Goal: Task Accomplishment & Management: Use online tool/utility

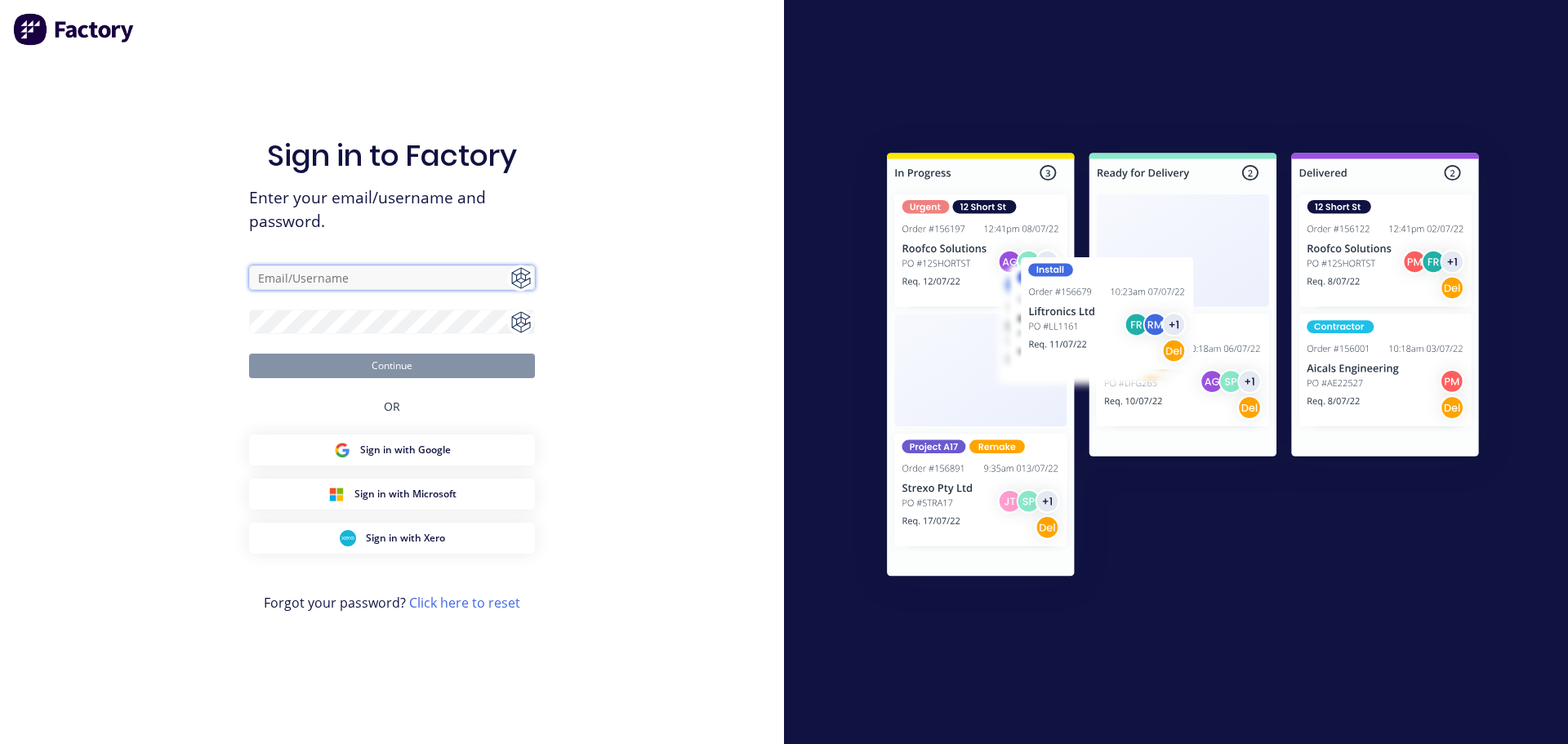
type input "[PERSON_NAME][EMAIL_ADDRESS][DOMAIN_NAME]"
click at [393, 368] on button "Continue" at bounding box center [393, 365] width 286 height 25
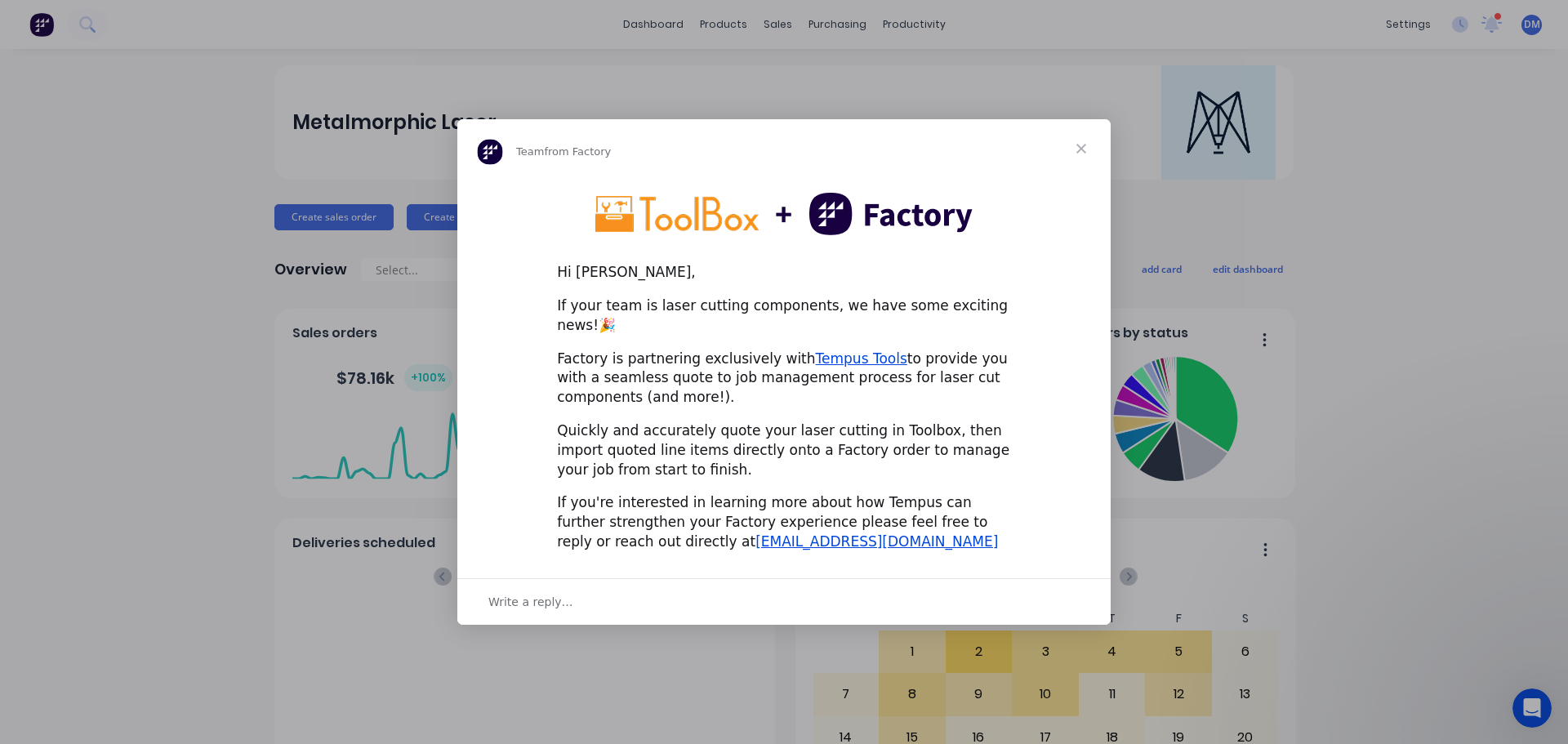
click at [1084, 157] on span "Close" at bounding box center [1081, 148] width 59 height 59
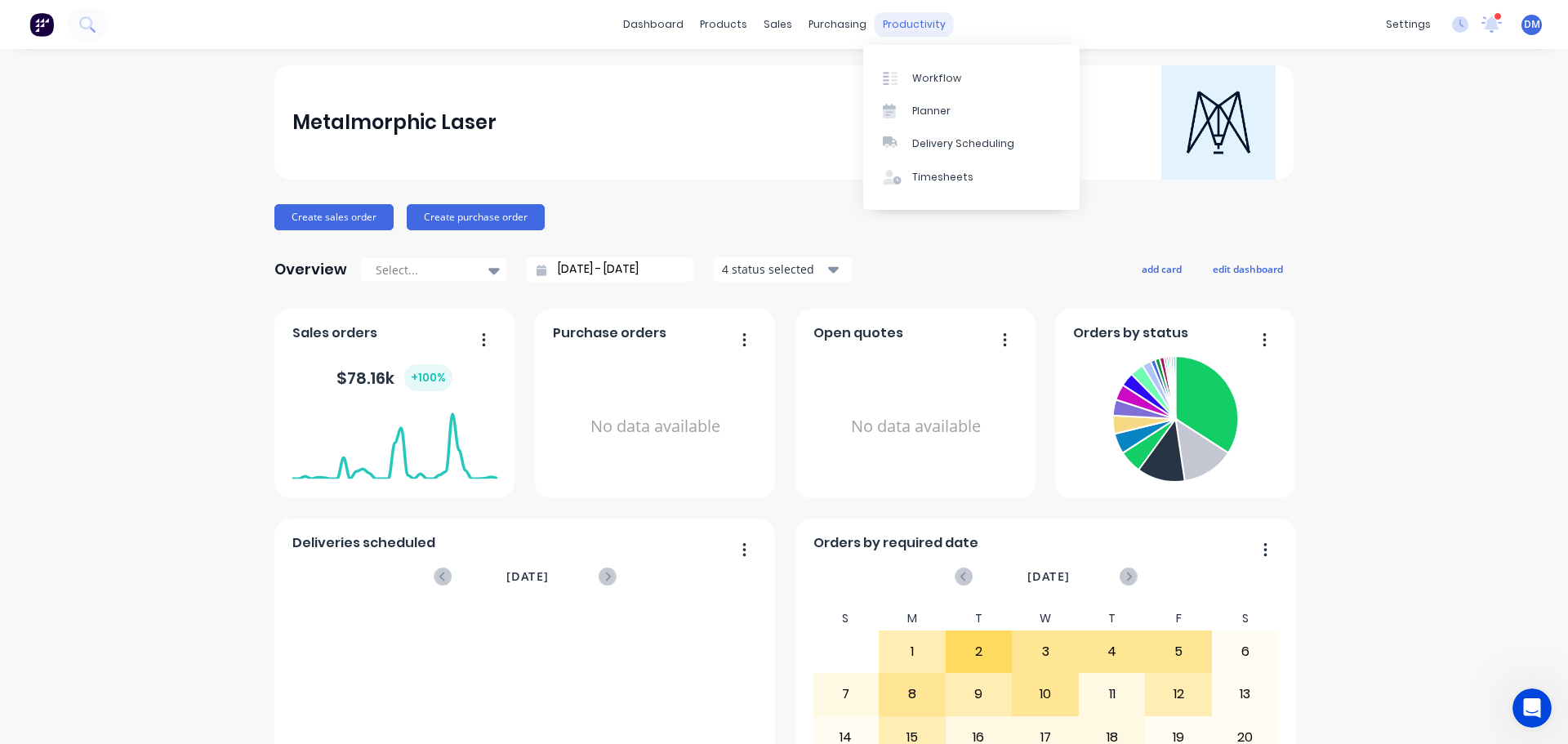
click at [898, 26] on div "productivity" at bounding box center [914, 24] width 79 height 25
click at [928, 76] on div "Workflow" at bounding box center [937, 77] width 49 height 14
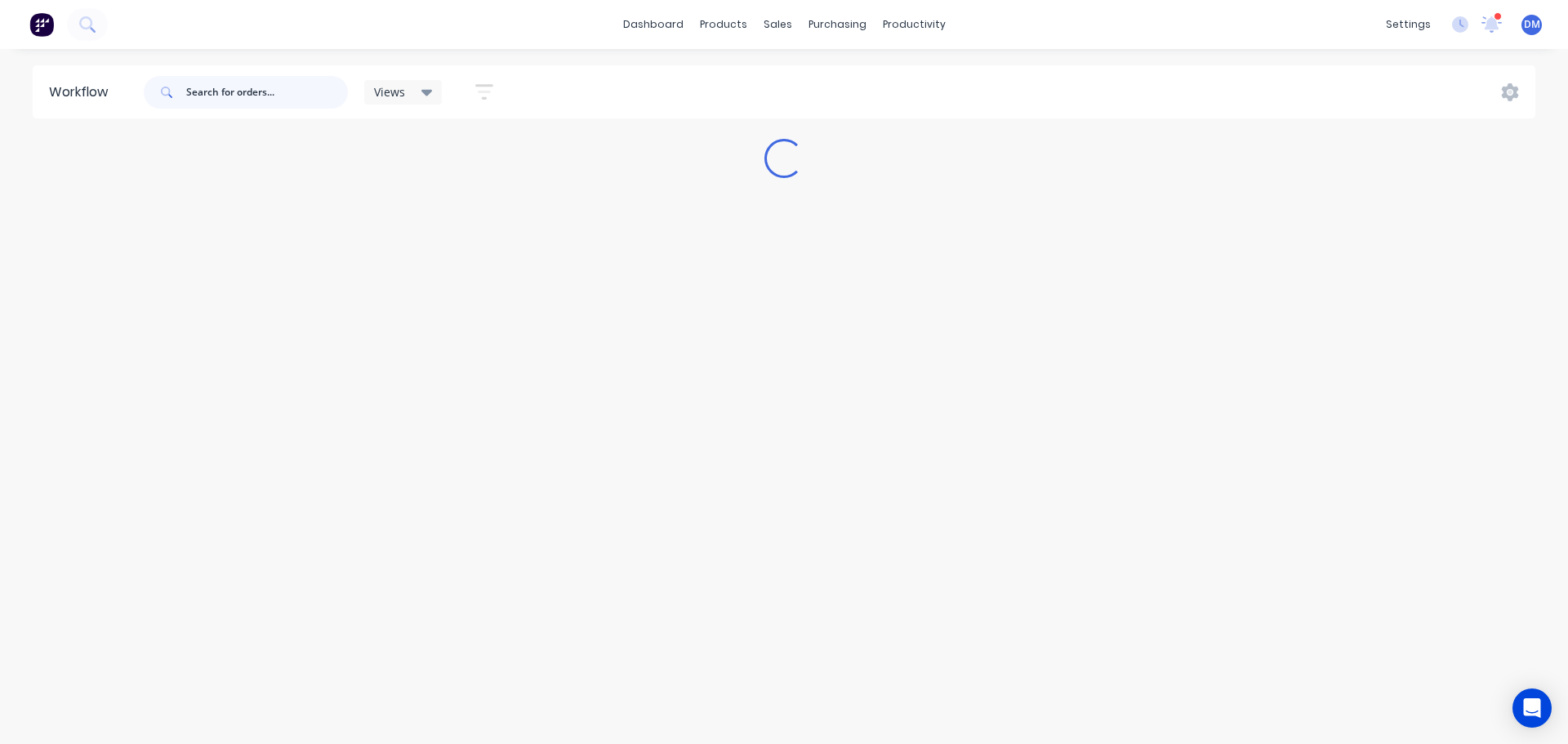
click at [238, 96] on input "text" at bounding box center [267, 92] width 162 height 32
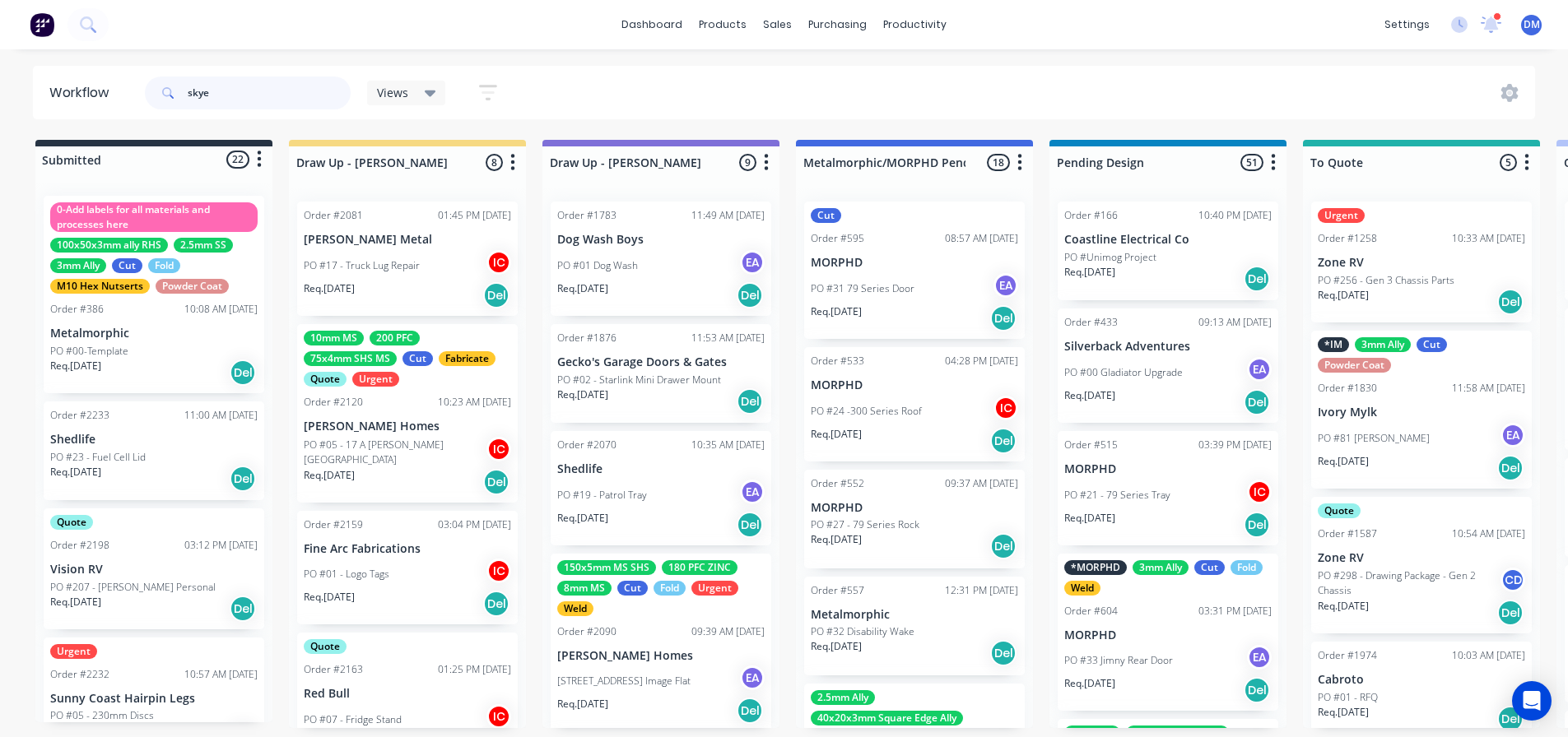
click at [251, 88] on input "skye" at bounding box center [269, 93] width 163 height 33
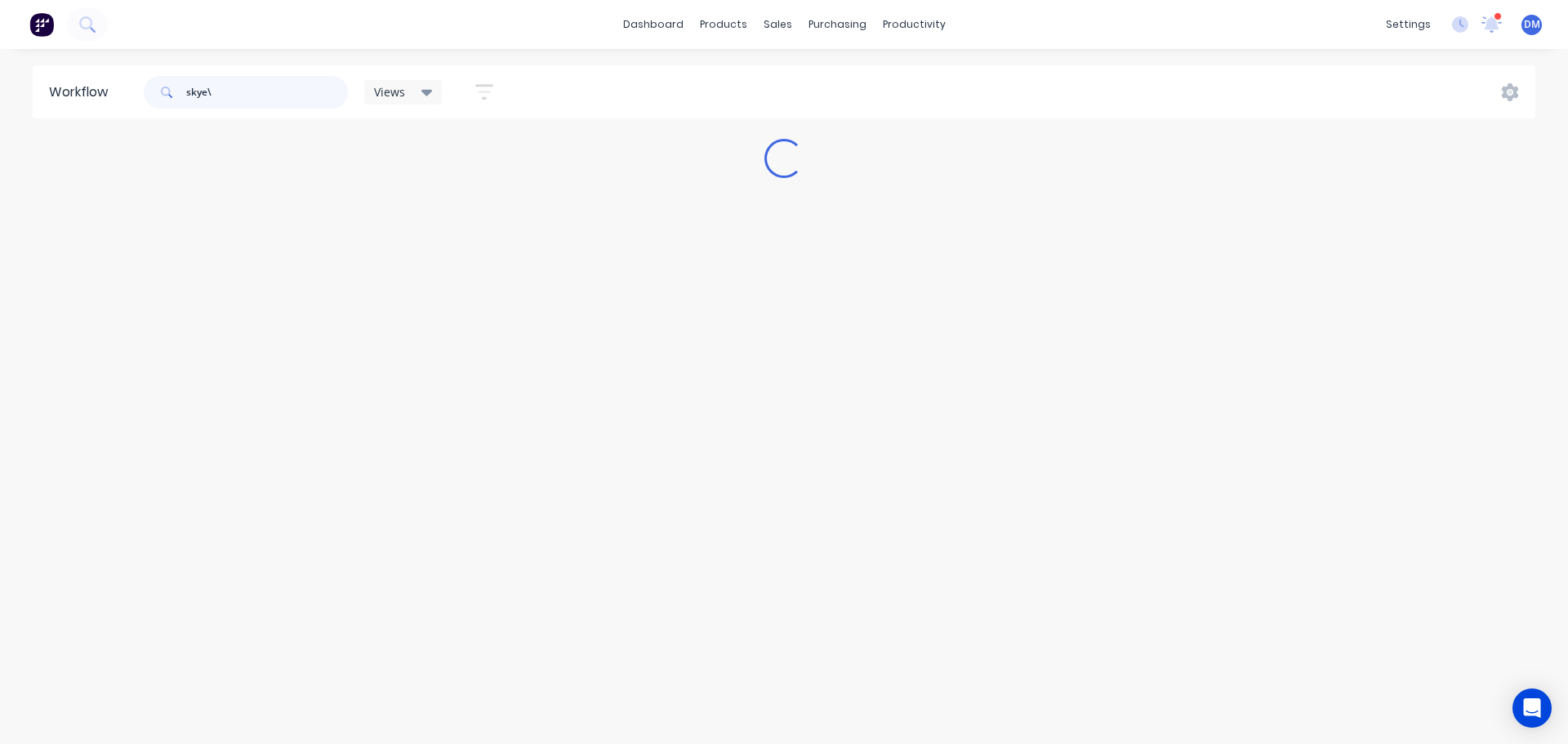
type input "skye"
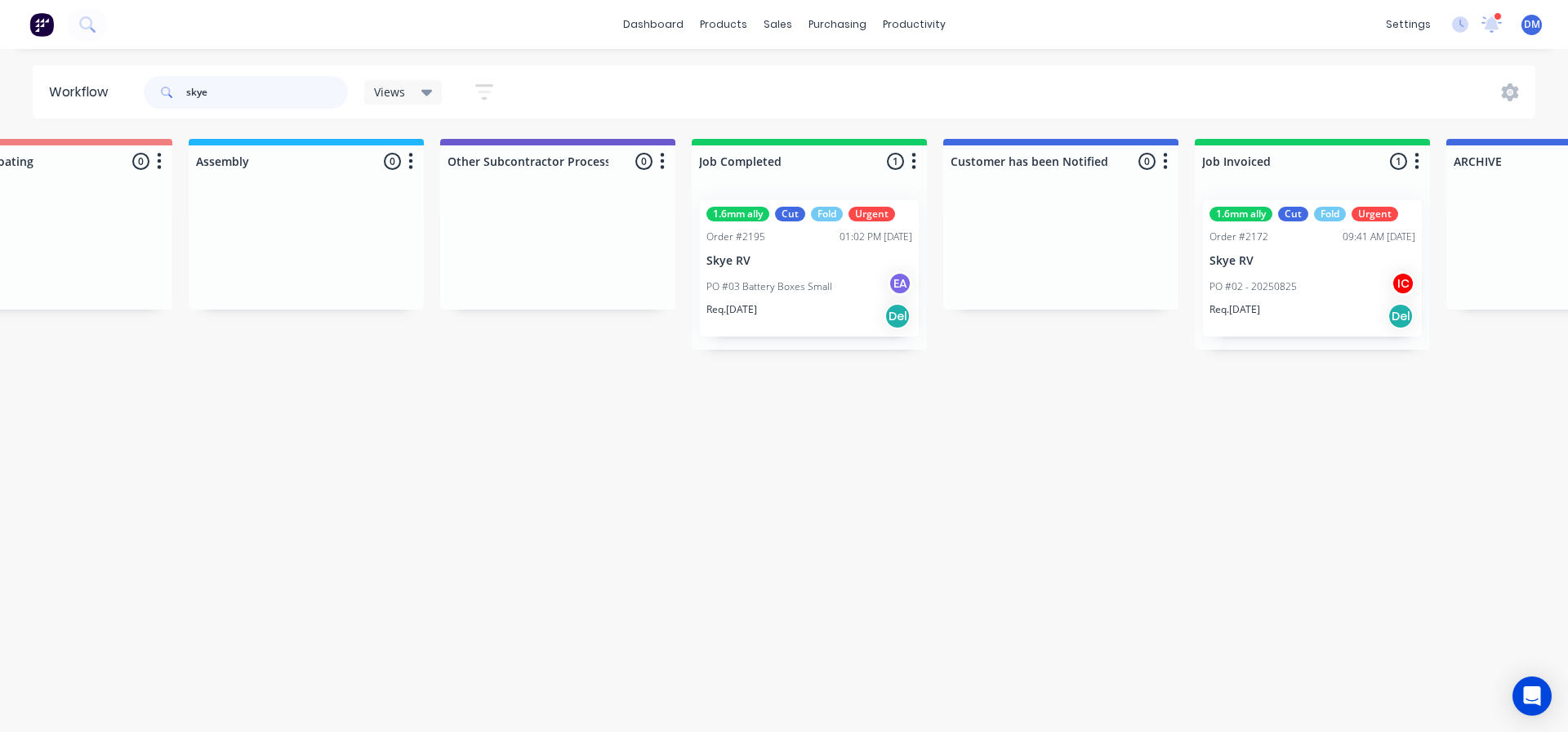
scroll to position [0, 4637]
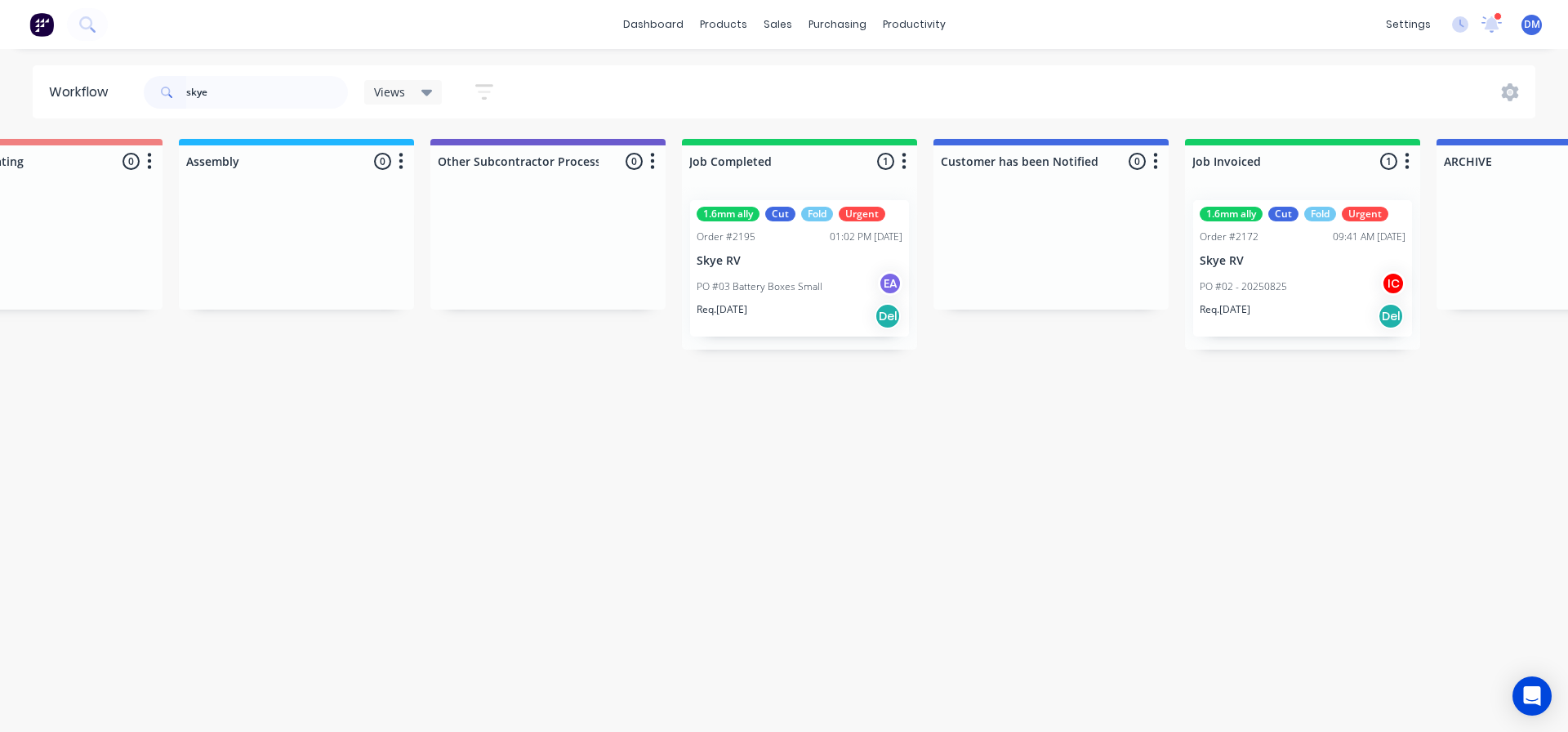
click at [773, 278] on div "PO #03 Battery Boxes Small EA" at bounding box center [800, 286] width 206 height 31
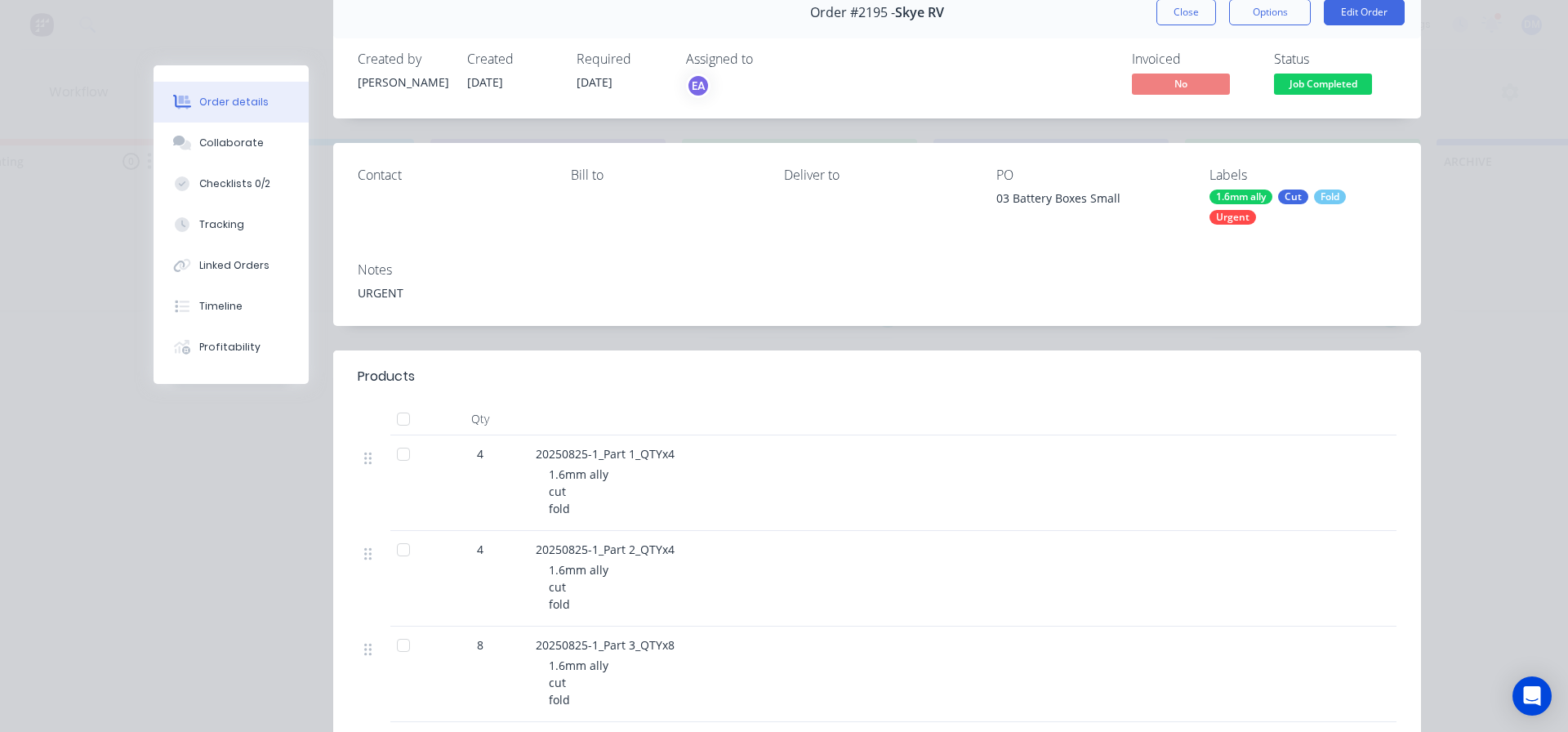
scroll to position [164, 0]
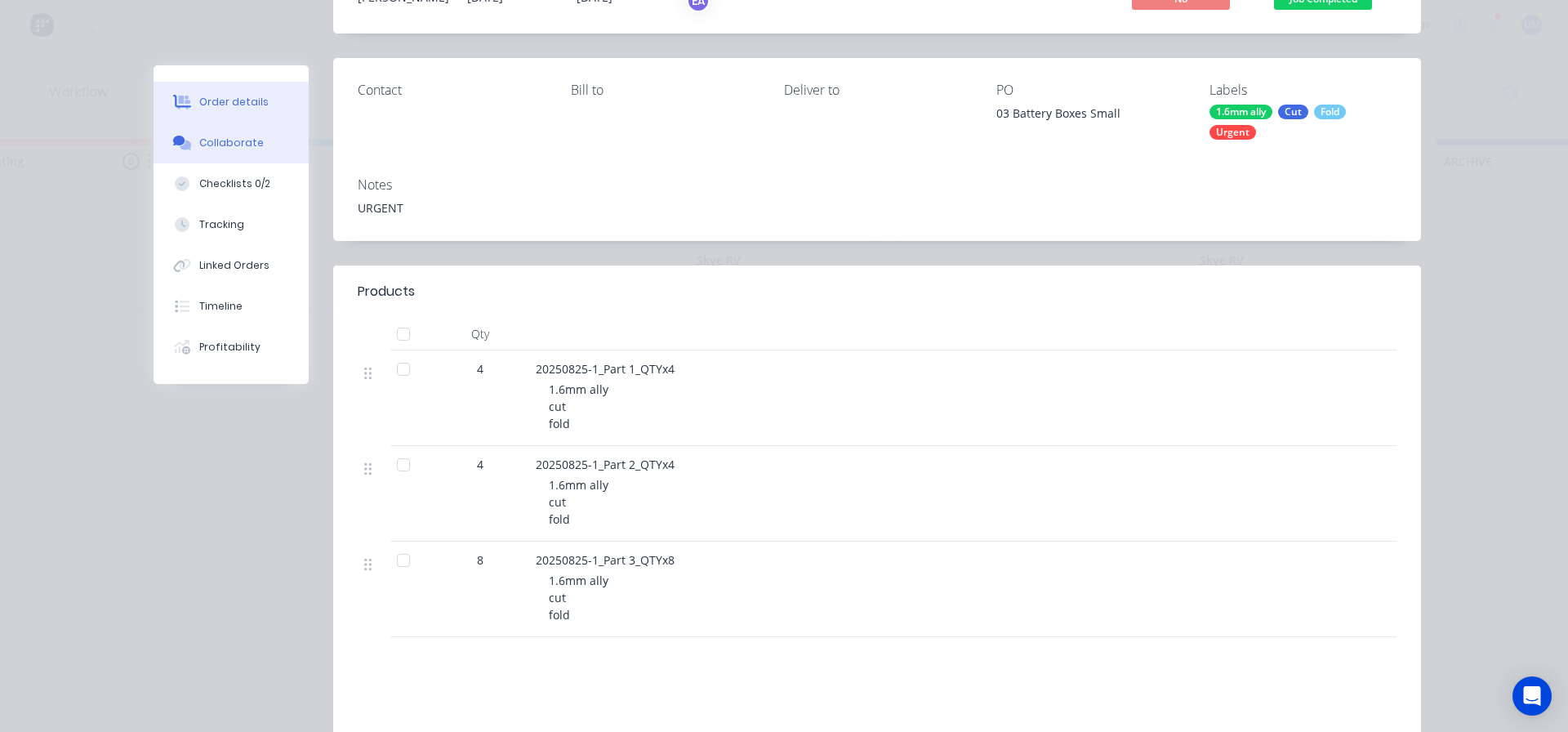
click at [222, 138] on div "Collaborate" at bounding box center [232, 142] width 65 height 14
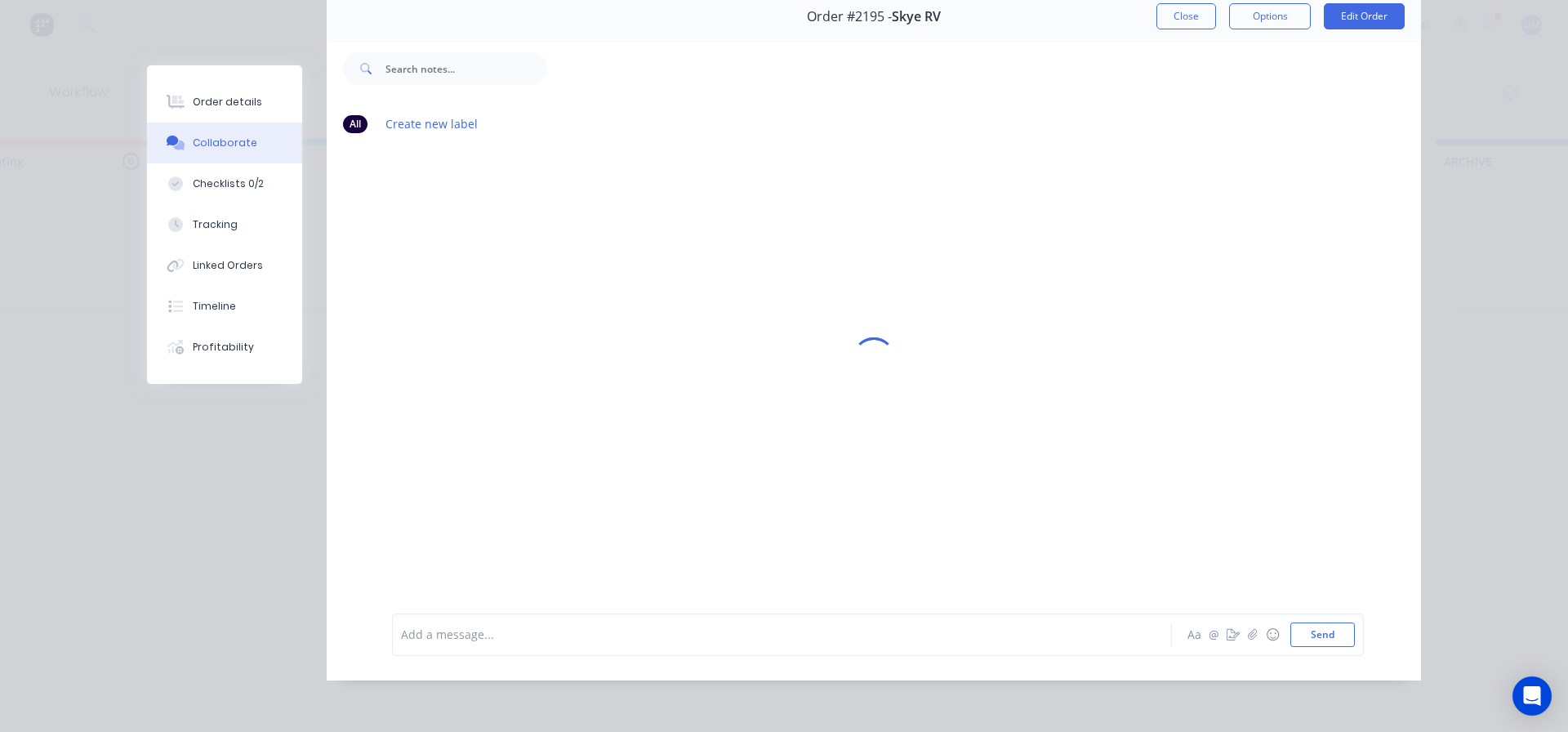
scroll to position [0, 0]
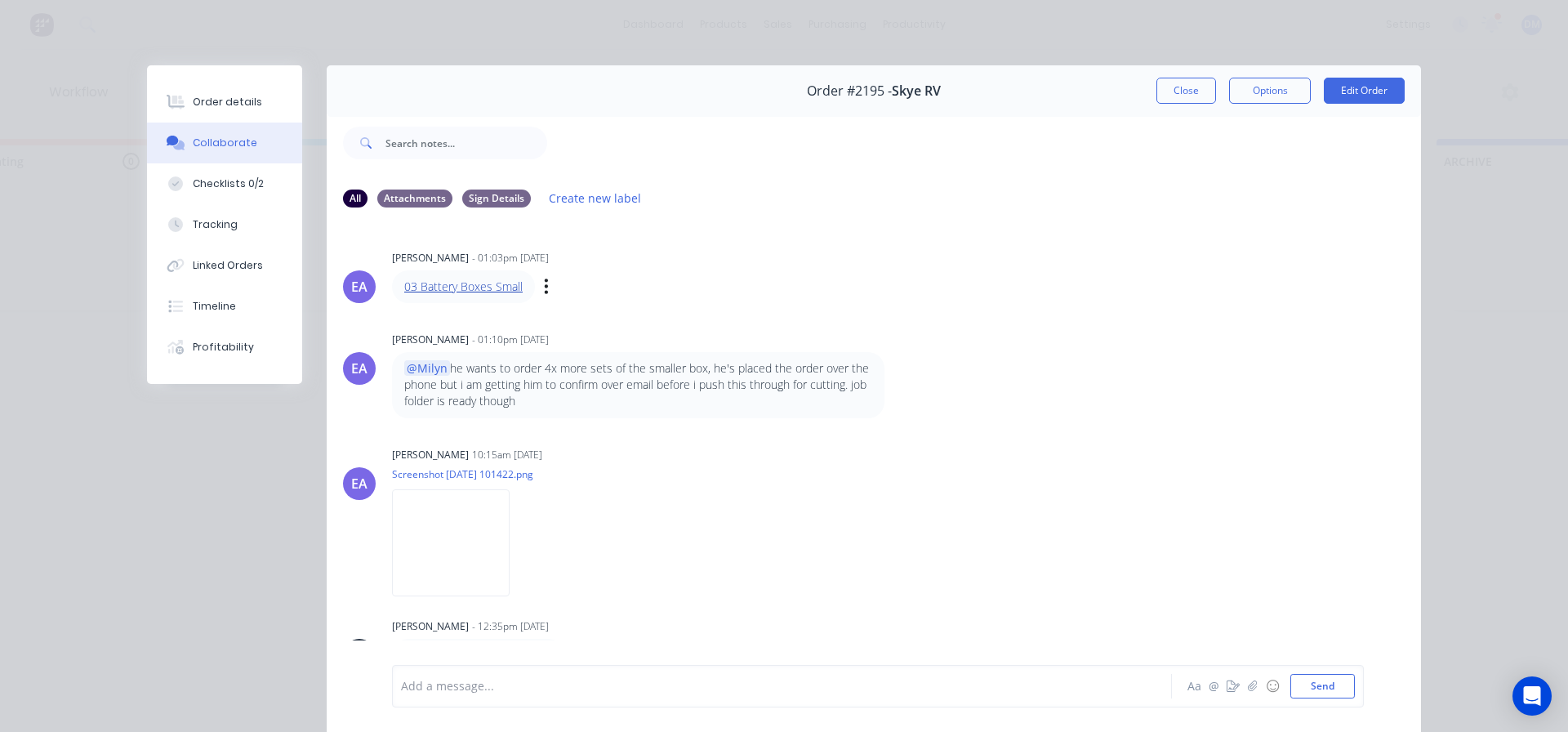
click at [481, 289] on link "03 Battery Boxes Small" at bounding box center [463, 286] width 118 height 15
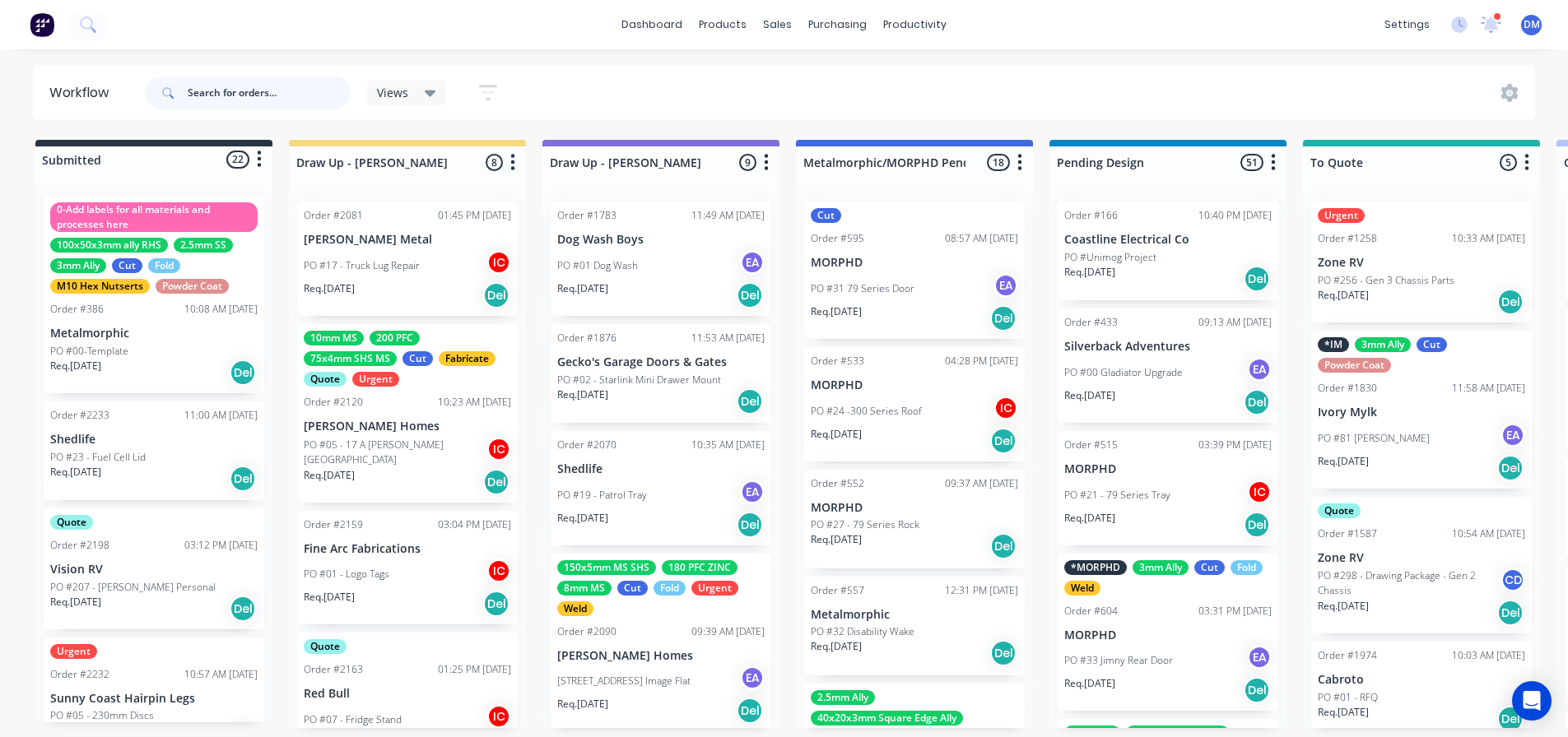
click at [197, 87] on input "text" at bounding box center [269, 93] width 163 height 33
type input "sky"
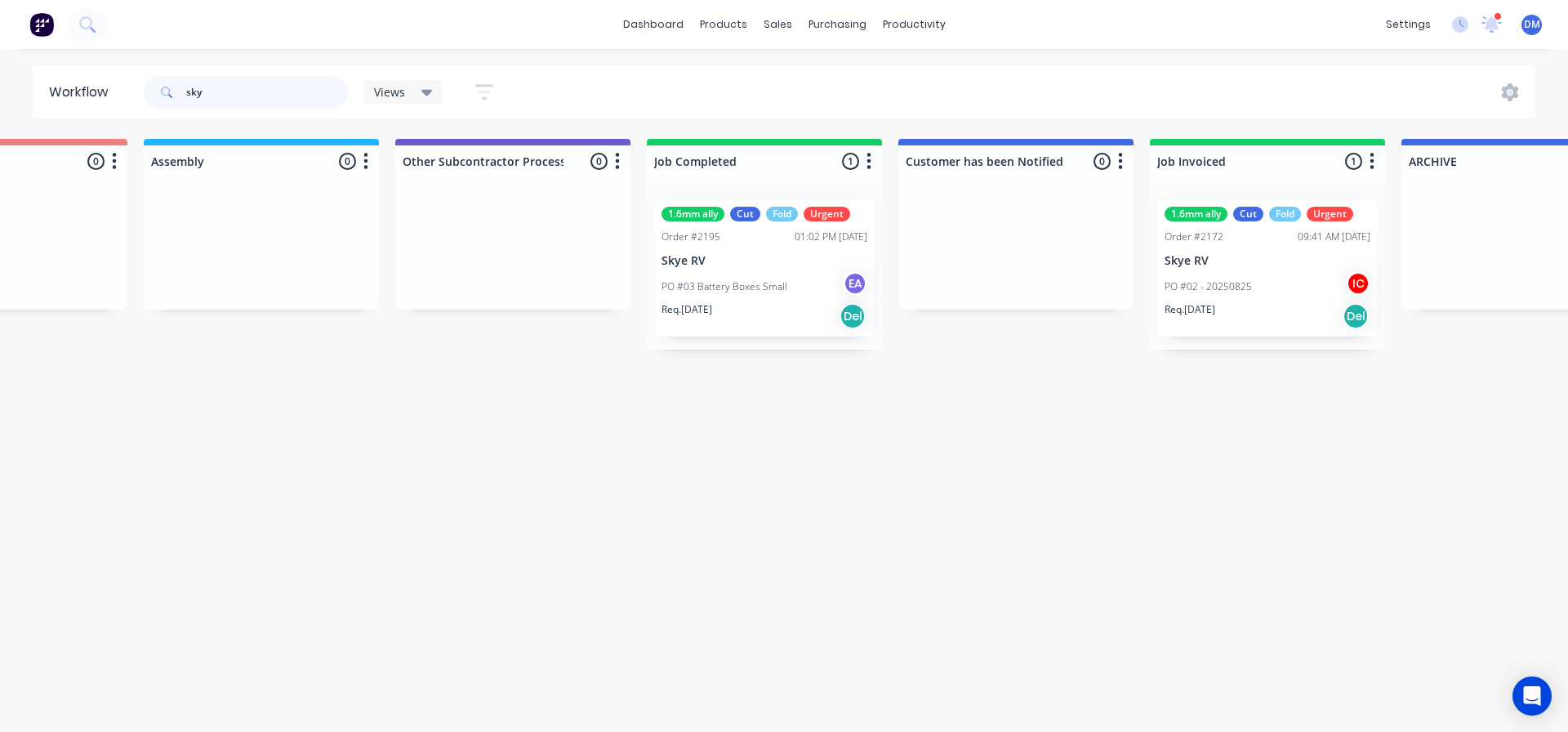
scroll to position [0, 4689]
